Goal: Transaction & Acquisition: Purchase product/service

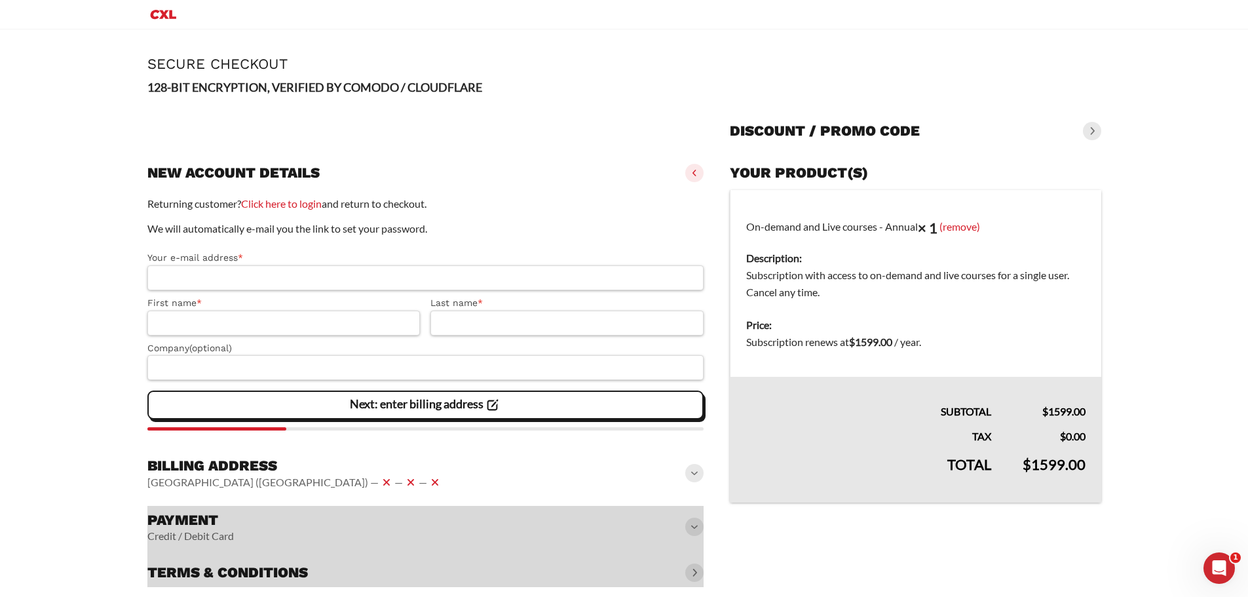
click at [225, 276] on input "Your e-mail address *" at bounding box center [425, 277] width 557 height 25
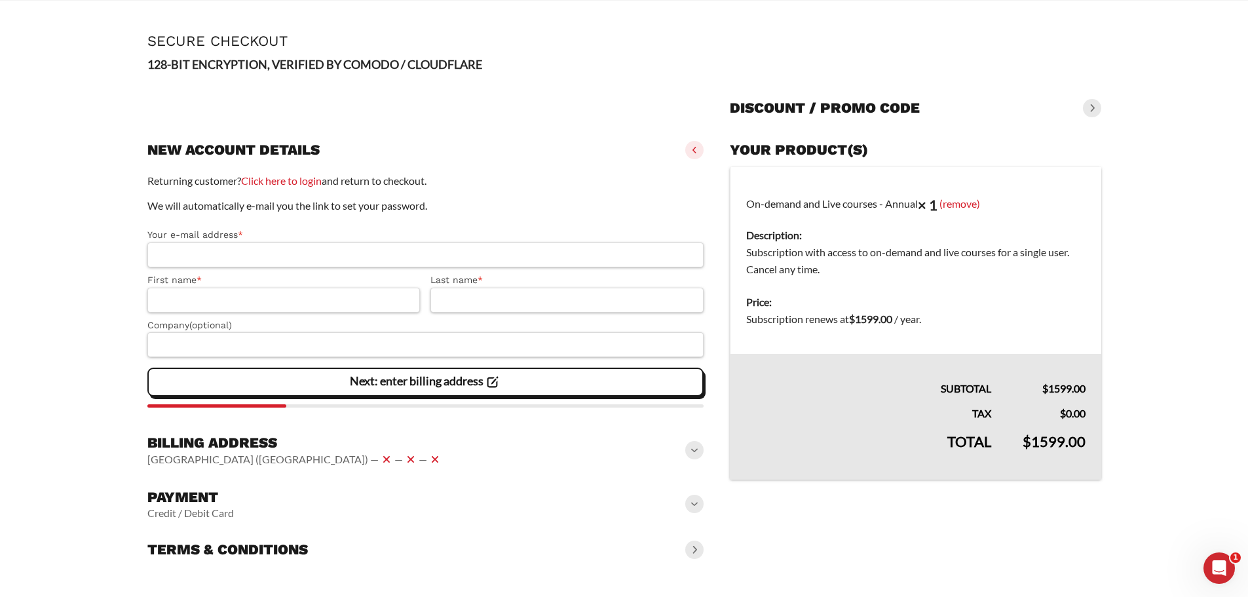
scroll to position [50, 0]
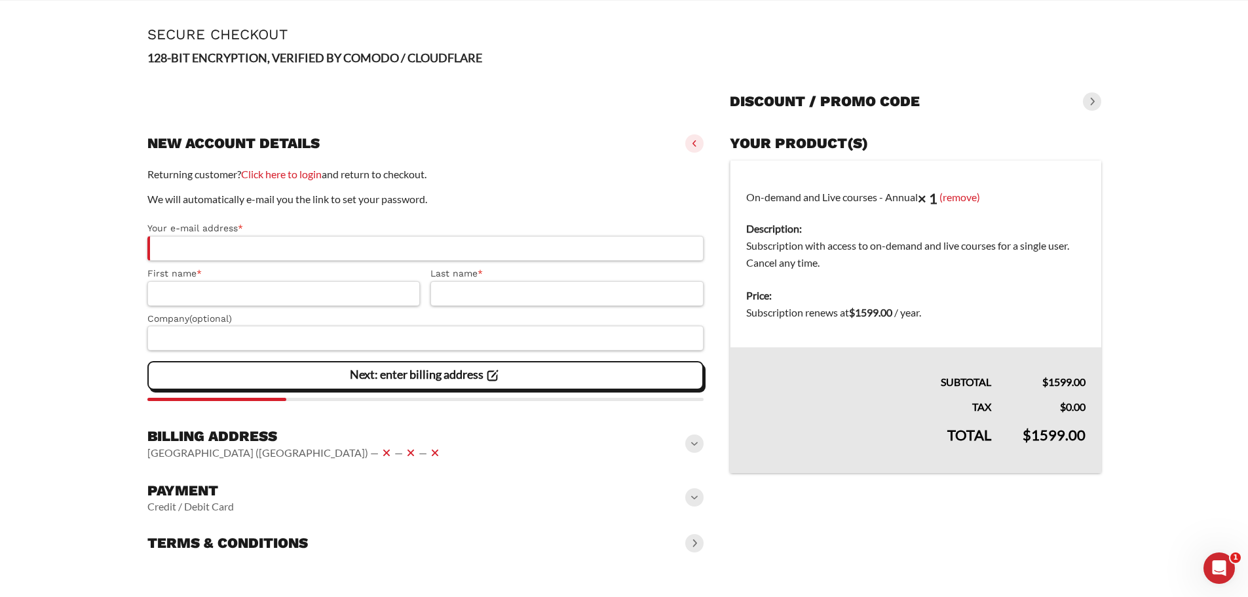
click at [692, 446] on span at bounding box center [694, 443] width 18 height 18
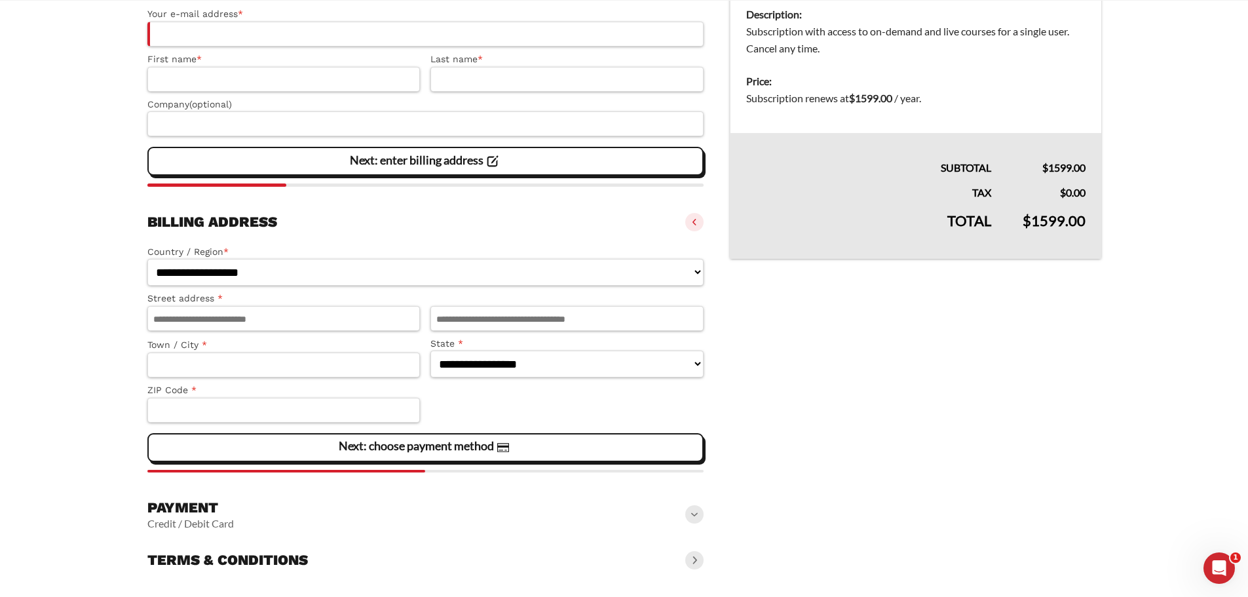
scroll to position [274, 0]
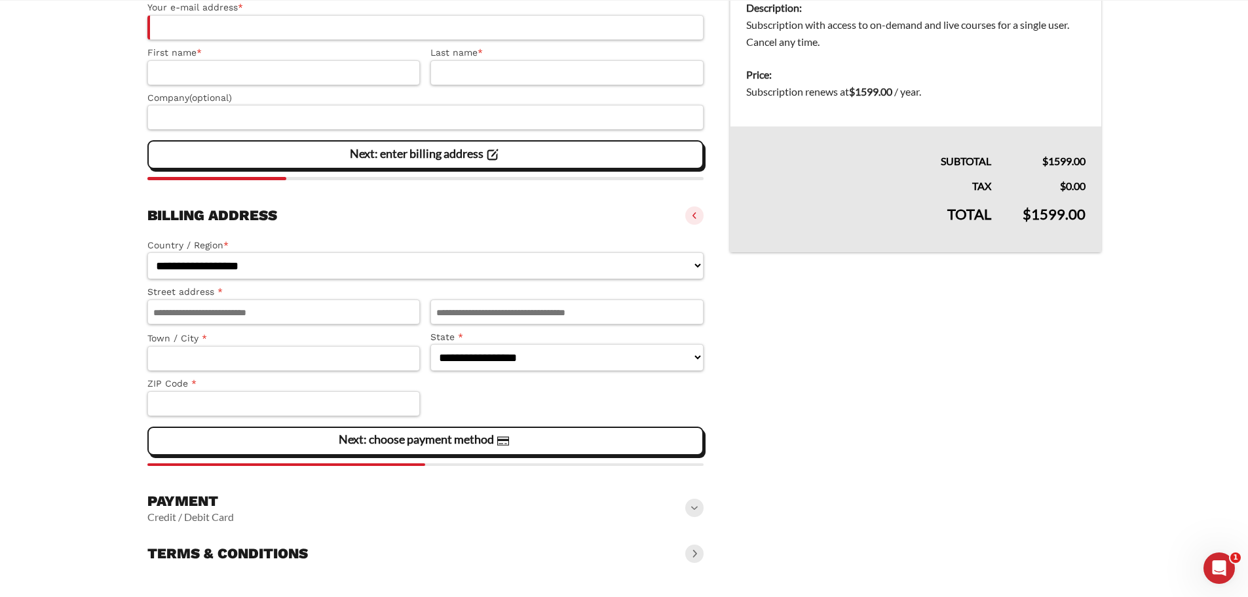
click at [688, 507] on span at bounding box center [694, 507] width 18 height 18
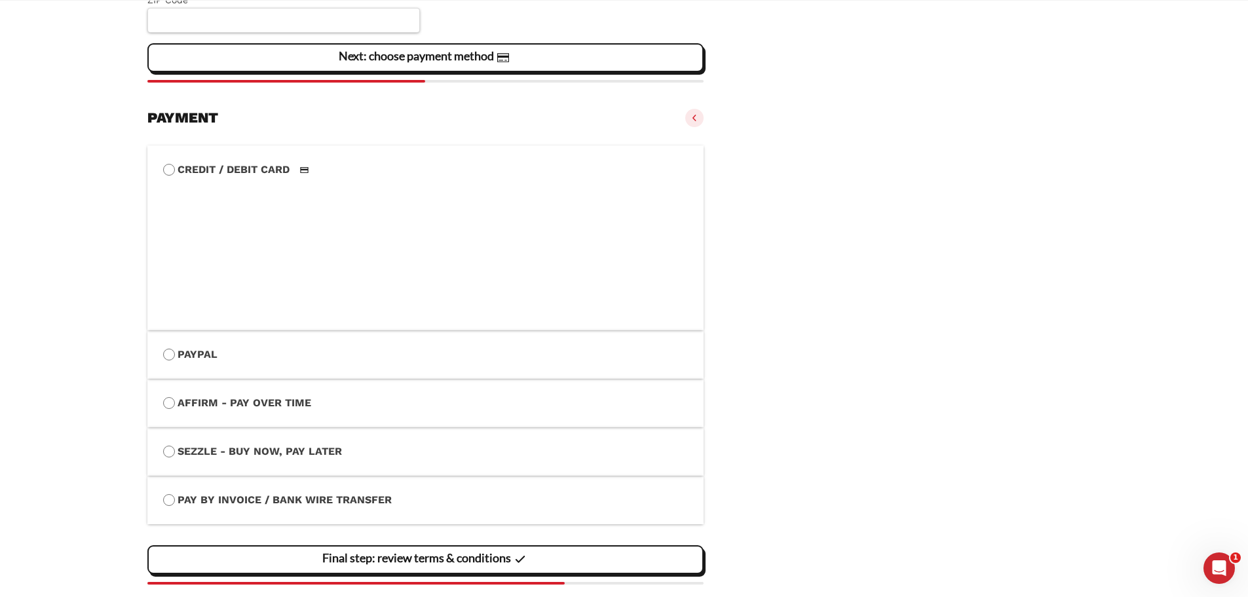
scroll to position [723, 0]
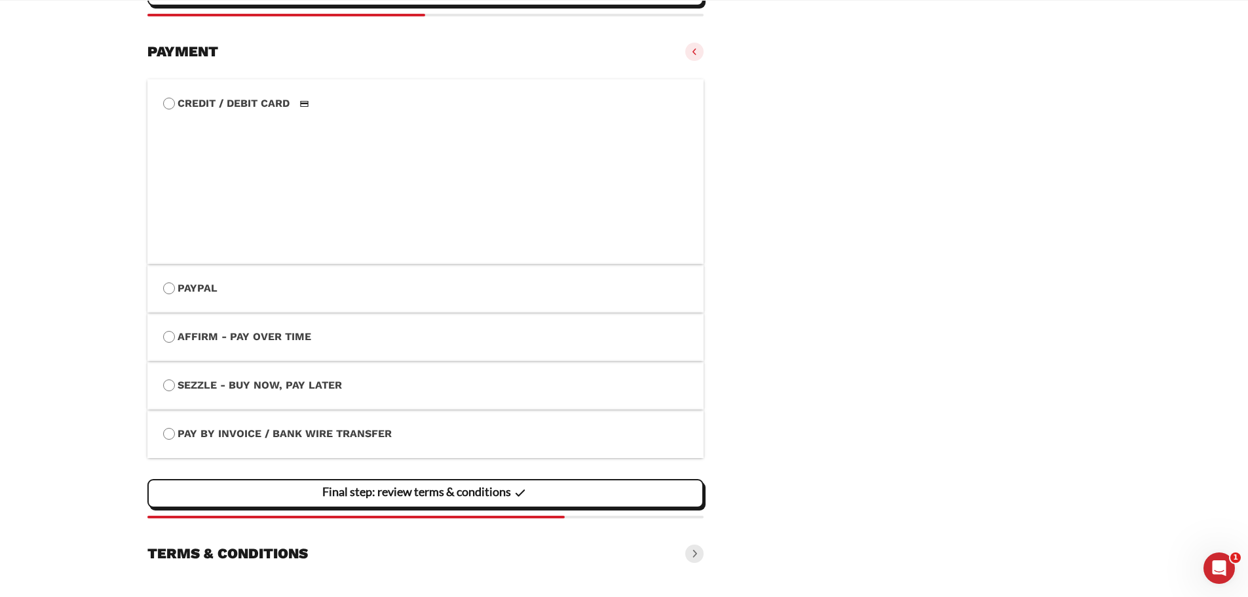
click at [689, 554] on span at bounding box center [694, 553] width 18 height 18
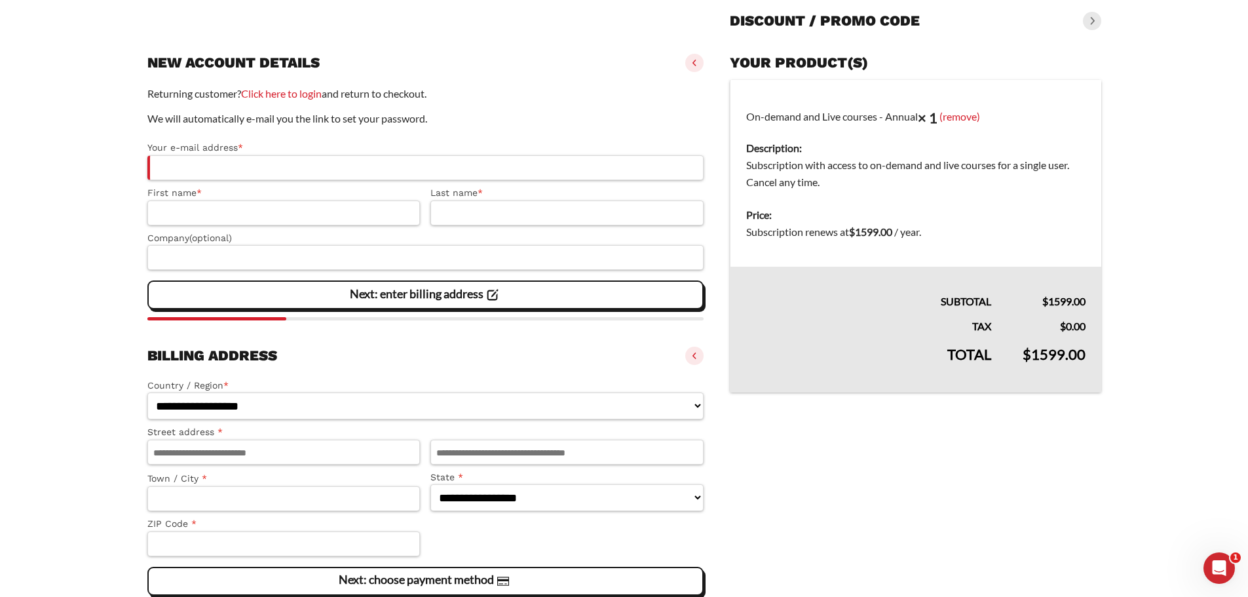
scroll to position [0, 0]
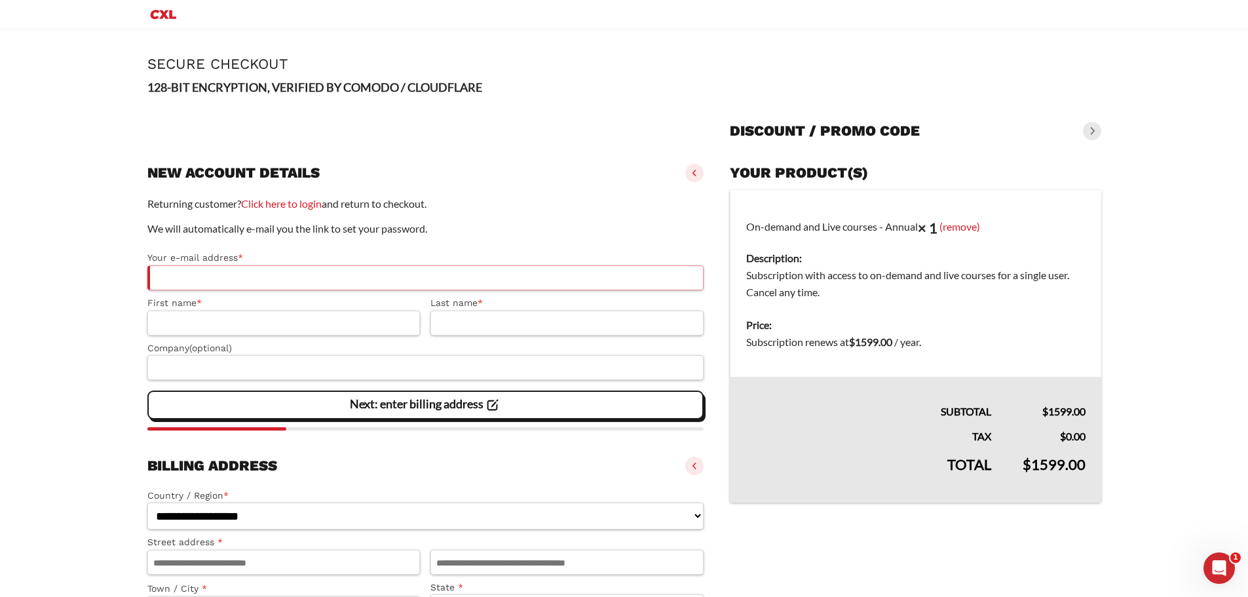
click at [231, 276] on input "Your e-mail address *" at bounding box center [425, 277] width 557 height 25
click at [208, 322] on input "First name *" at bounding box center [283, 322] width 273 height 25
click at [453, 326] on input "Last name *" at bounding box center [566, 322] width 273 height 25
click at [288, 369] on input "Company (optional)" at bounding box center [425, 367] width 557 height 25
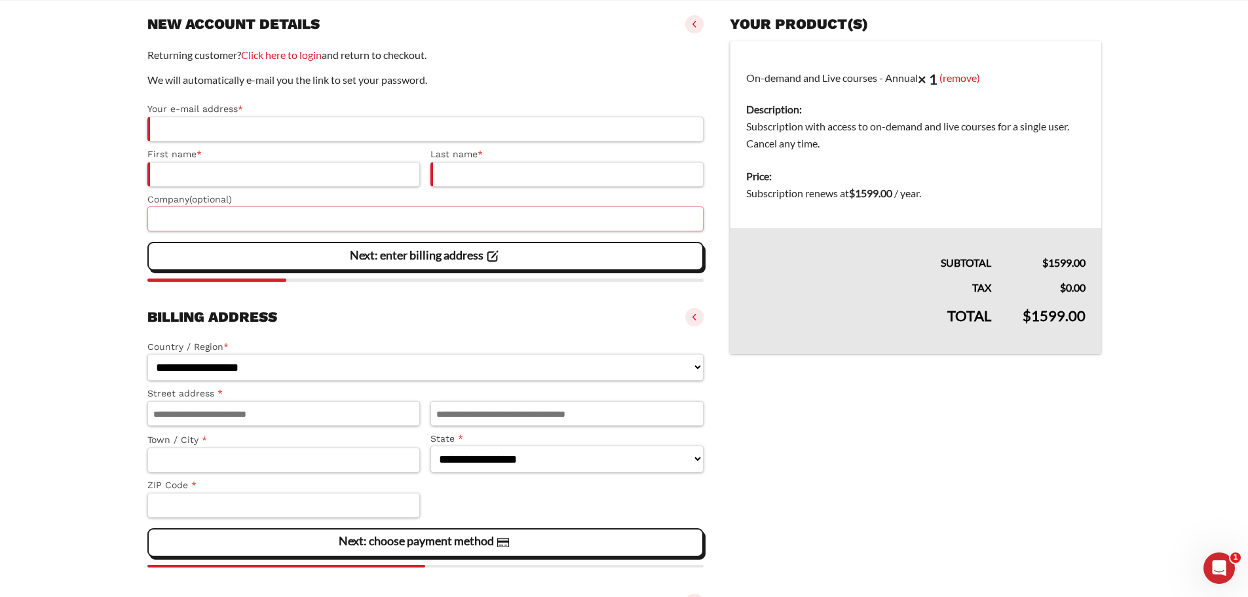
scroll to position [197, 0]
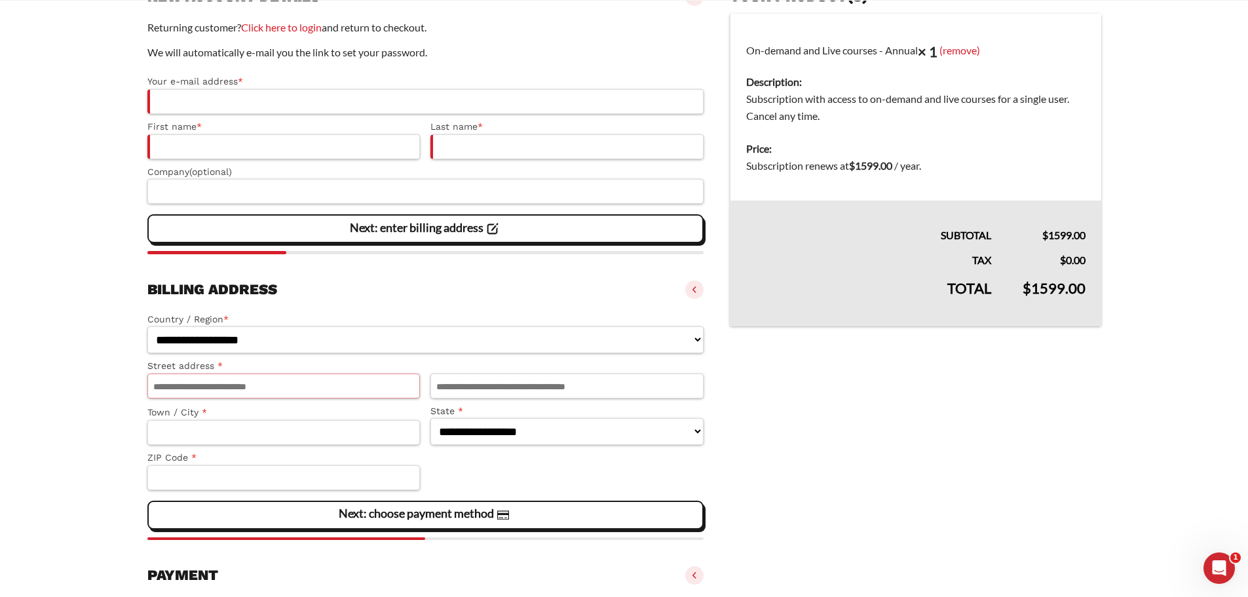
click at [244, 379] on input "Street address *" at bounding box center [283, 385] width 273 height 25
click at [462, 386] on input "Apartment, suite, unit, etc. (optional)" at bounding box center [566, 385] width 273 height 25
click at [274, 430] on input "Town / City *" at bounding box center [283, 432] width 273 height 25
click at [500, 435] on select "**********" at bounding box center [566, 431] width 273 height 27
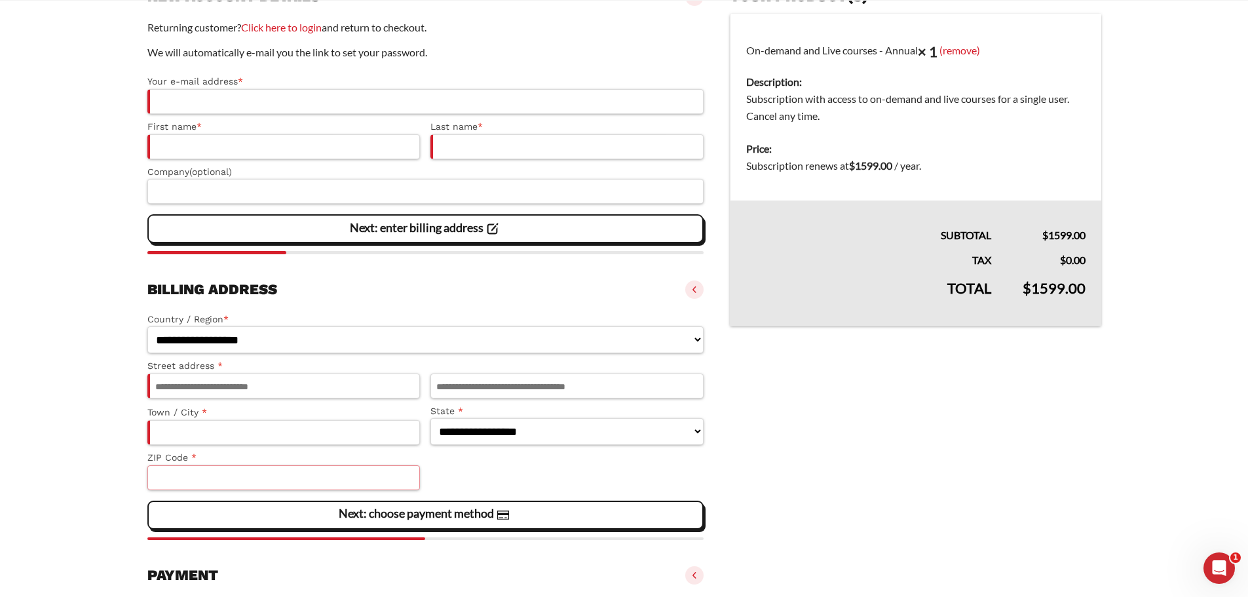
click at [217, 483] on input "ZIP Code *" at bounding box center [283, 477] width 273 height 25
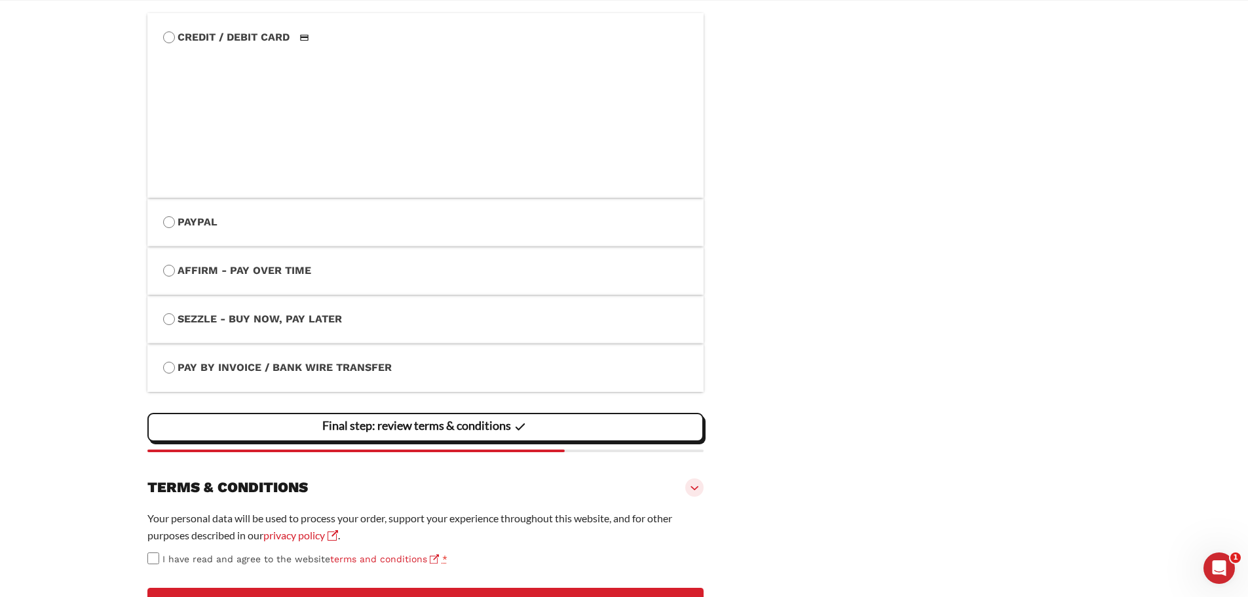
scroll to position [893, 0]
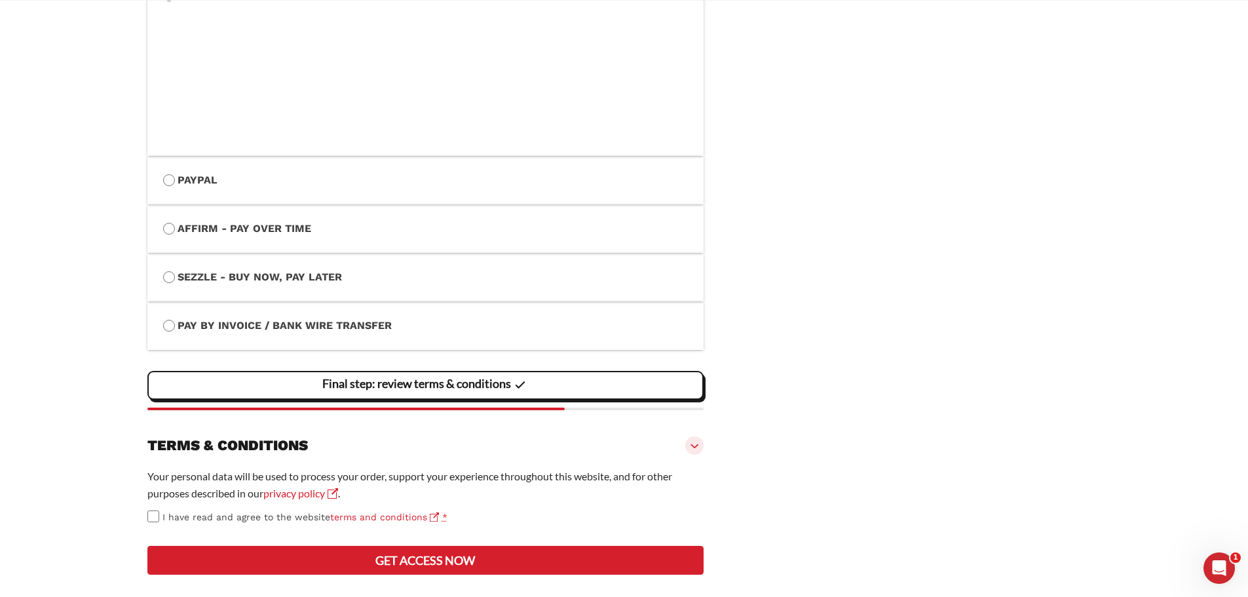
click at [691, 447] on span at bounding box center [694, 445] width 18 height 18
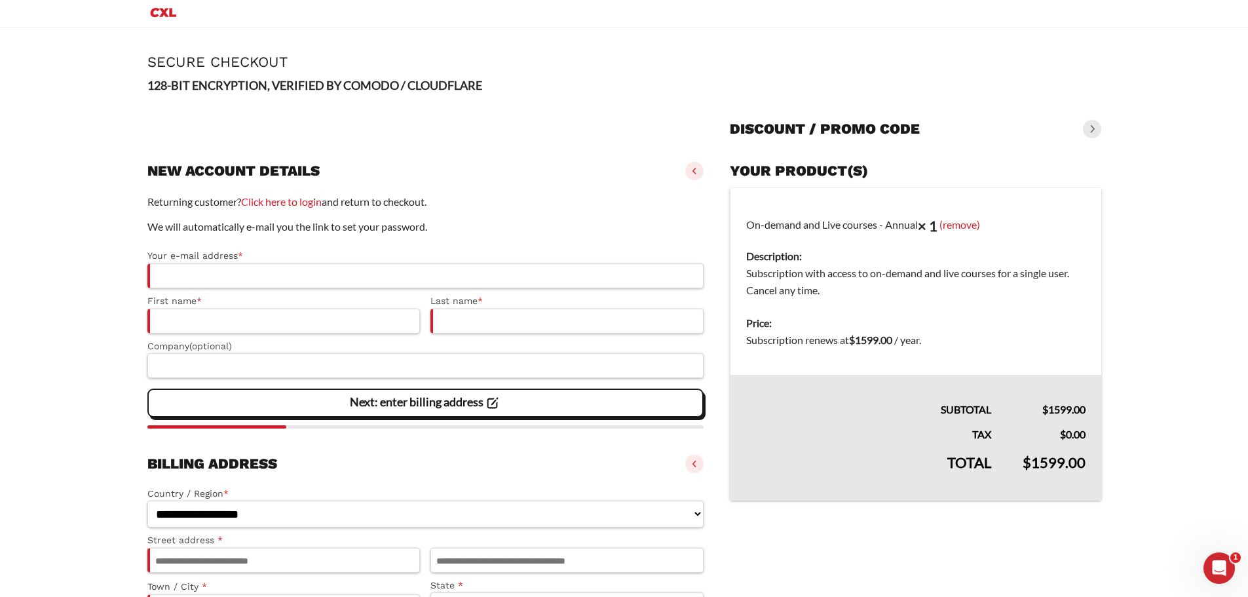
scroll to position [0, 0]
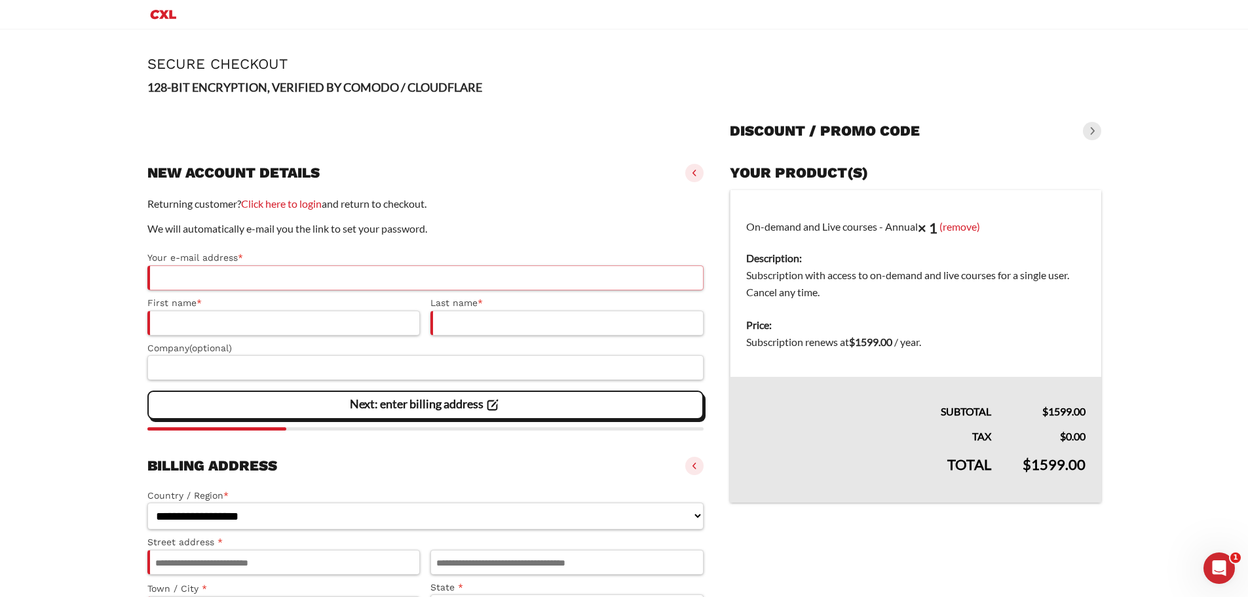
click at [184, 273] on input "Your e-mail address *" at bounding box center [425, 277] width 557 height 25
click at [240, 271] on input "Your e-mail address *" at bounding box center [425, 277] width 557 height 25
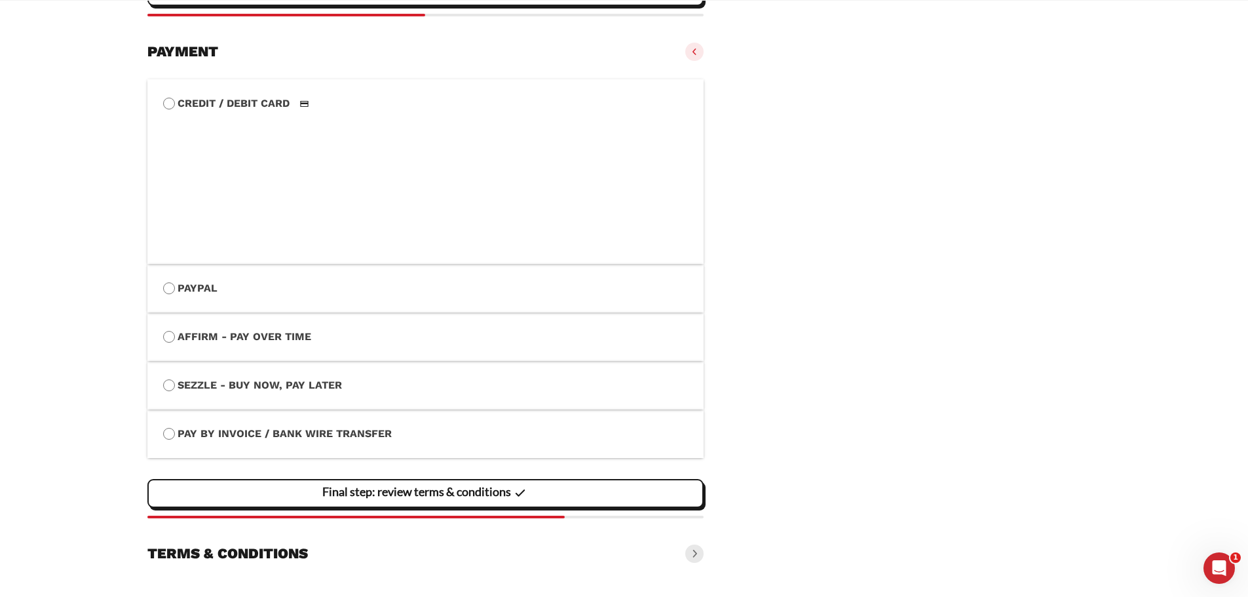
scroll to position [723, 0]
